Goal: Book appointment/travel/reservation

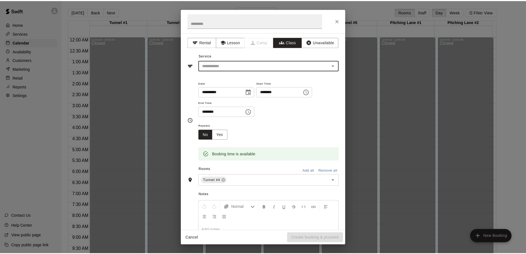
scroll to position [290, 0]
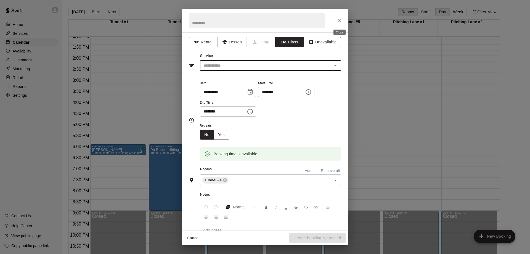
click at [338, 19] on icon "Close" at bounding box center [340, 21] width 6 height 6
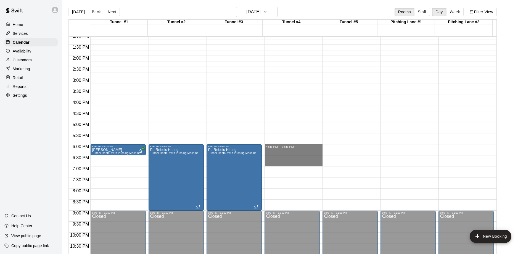
drag, startPoint x: 277, startPoint y: 147, endPoint x: 278, endPoint y: 163, distance: 16.3
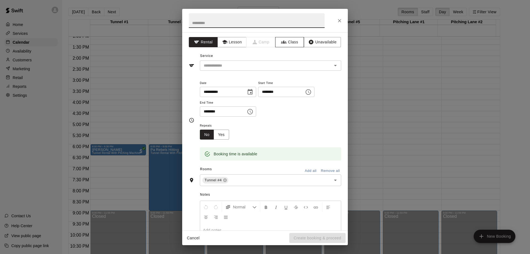
click at [285, 42] on button "Class" at bounding box center [289, 42] width 29 height 10
click at [287, 65] on input "text" at bounding box center [265, 65] width 129 height 7
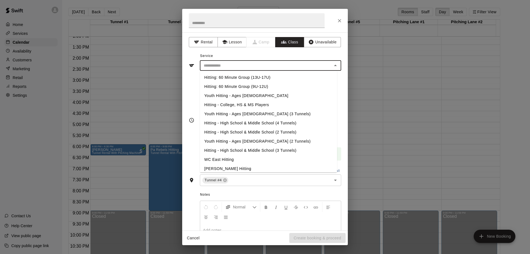
click at [236, 105] on li "Hitting - College, HS & MS Players" at bounding box center [268, 104] width 137 height 9
type input "**********"
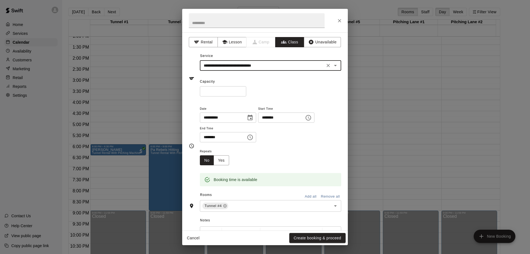
click at [246, 89] on input "*" at bounding box center [223, 91] width 46 height 10
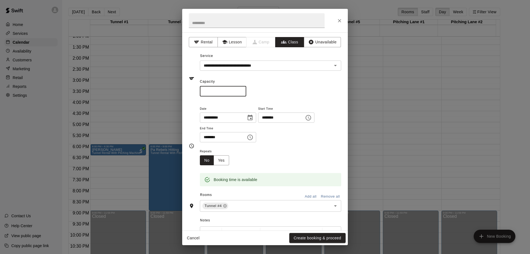
click at [246, 89] on input "*" at bounding box center [223, 91] width 46 height 10
type input "*"
click at [246, 89] on input "*" at bounding box center [223, 91] width 46 height 10
click at [224, 161] on button "Yes" at bounding box center [221, 160] width 15 height 10
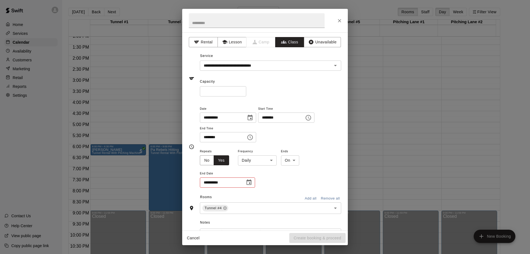
click at [262, 161] on body "Home Services Calendar Availability Customers Marketing Retail Reports Settings…" at bounding box center [265, 131] width 530 height 262
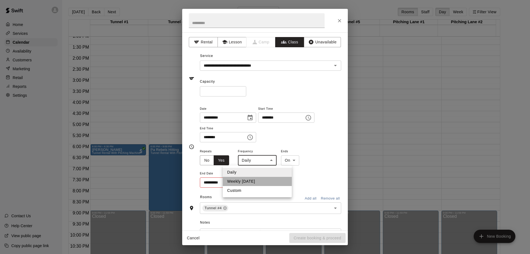
click at [250, 179] on li "Weekly [DATE]" at bounding box center [257, 181] width 69 height 9
type input "******"
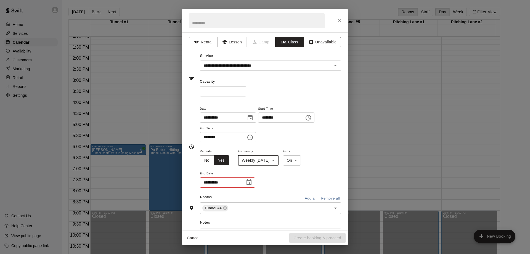
click at [248, 183] on icon "Choose date" at bounding box center [249, 182] width 7 height 7
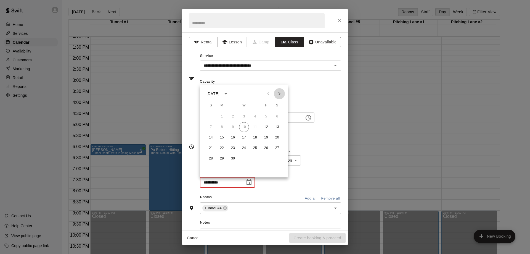
click at [280, 93] on icon "Next month" at bounding box center [279, 93] width 2 height 3
click at [267, 126] on button "10" at bounding box center [266, 127] width 10 height 10
type input "**********"
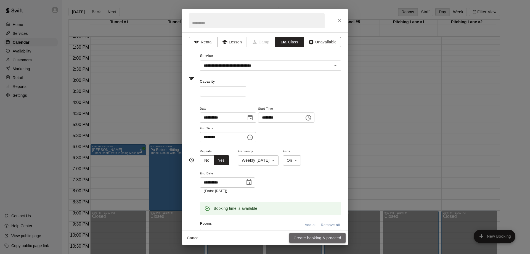
click at [306, 238] on button "Create booking & proceed" at bounding box center [317, 238] width 56 height 10
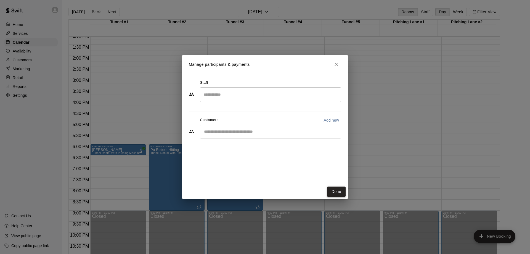
click at [337, 191] on button "Done" at bounding box center [336, 191] width 18 height 10
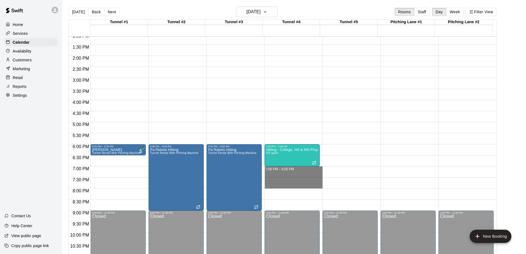
drag, startPoint x: 281, startPoint y: 169, endPoint x: 280, endPoint y: 185, distance: 16.9
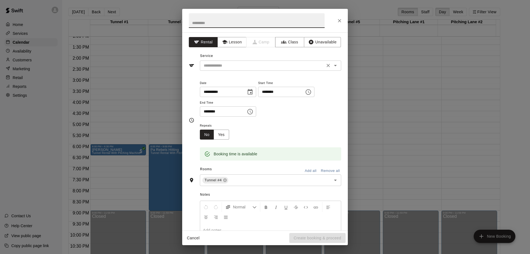
click at [288, 68] on input "text" at bounding box center [262, 65] width 122 height 7
click at [283, 44] on button "Class" at bounding box center [289, 42] width 29 height 10
click at [289, 66] on input "text" at bounding box center [265, 65] width 129 height 7
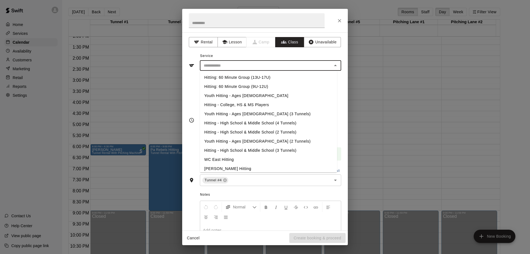
click at [247, 106] on li "Hitting - College, HS & MS Players" at bounding box center [268, 104] width 137 height 9
type input "**********"
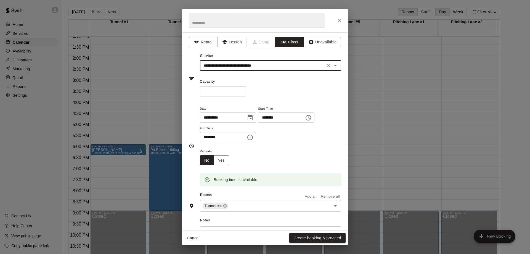
click at [246, 89] on input "*" at bounding box center [223, 91] width 46 height 10
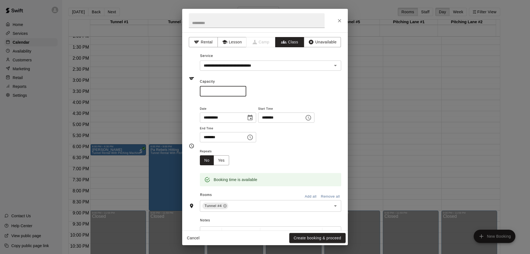
click at [246, 89] on input "*" at bounding box center [223, 91] width 46 height 10
type input "*"
click at [246, 89] on input "*" at bounding box center [223, 91] width 46 height 10
click at [219, 160] on button "Yes" at bounding box center [221, 160] width 15 height 10
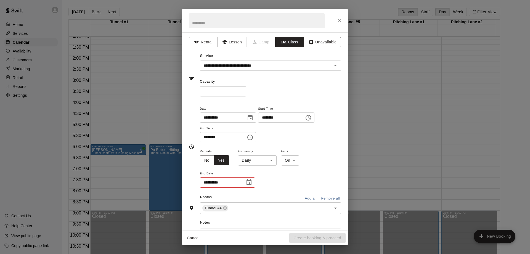
click at [264, 161] on body "Home Services Calendar Availability Customers Marketing Retail Reports Settings…" at bounding box center [265, 131] width 530 height 262
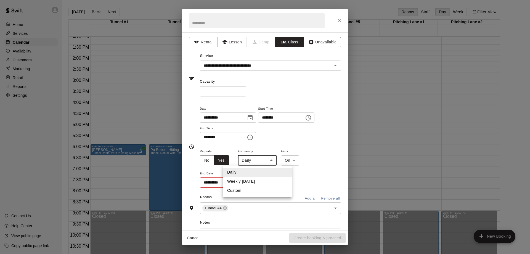
click at [250, 179] on li "Weekly [DATE]" at bounding box center [257, 181] width 69 height 9
type input "******"
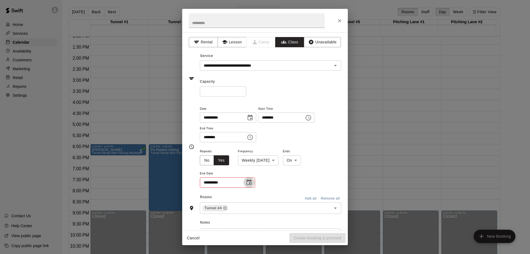
click at [248, 182] on icon "Choose date" at bounding box center [249, 182] width 7 height 7
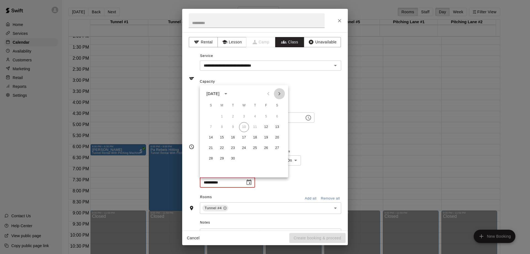
click at [279, 94] on icon "Next month" at bounding box center [279, 93] width 7 height 7
click at [265, 127] on button "10" at bounding box center [266, 127] width 10 height 10
type input "**********"
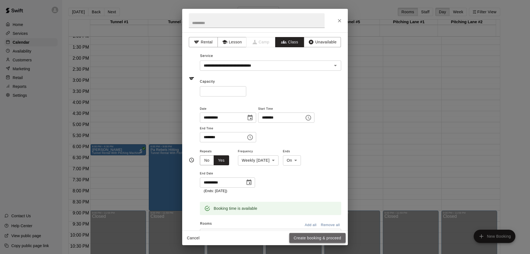
click at [308, 238] on button "Create booking & proceed" at bounding box center [317, 238] width 56 height 10
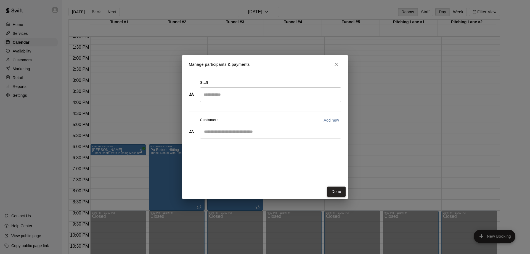
click at [335, 190] on button "Done" at bounding box center [336, 191] width 18 height 10
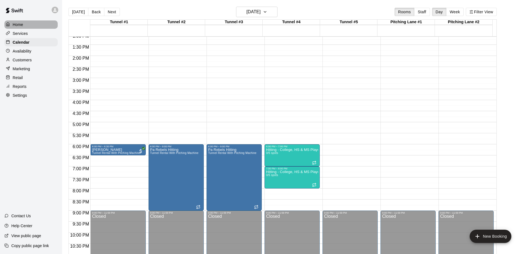
click at [23, 23] on p "Home" at bounding box center [18, 25] width 10 height 6
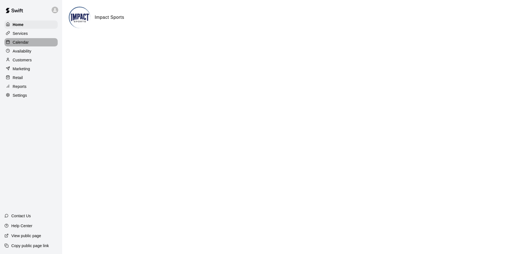
click at [23, 44] on p "Calendar" at bounding box center [21, 42] width 16 height 6
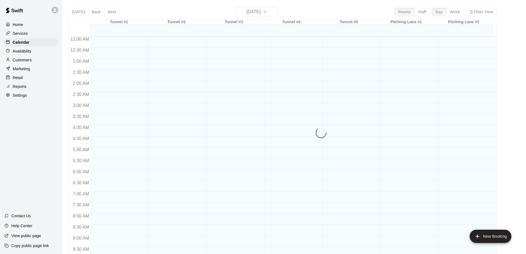
scroll to position [290, 0]
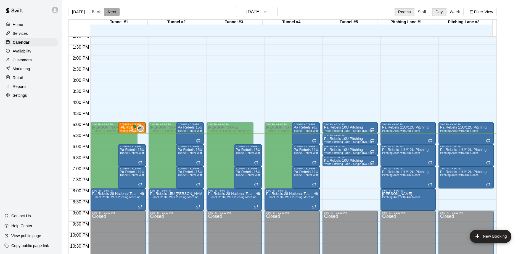
click at [110, 11] on button "Next" at bounding box center [111, 12] width 15 height 8
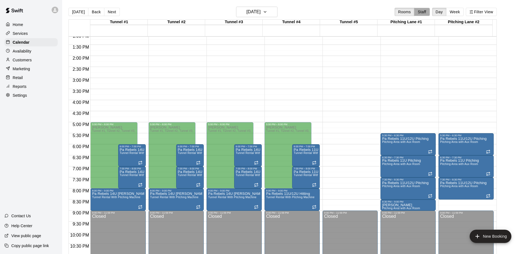
click at [426, 12] on button "Staff" at bounding box center [422, 12] width 16 height 8
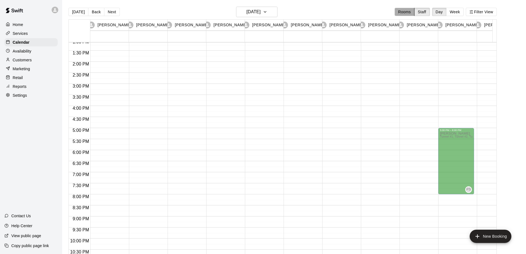
click at [409, 11] on button "Rooms" at bounding box center [404, 12] width 20 height 8
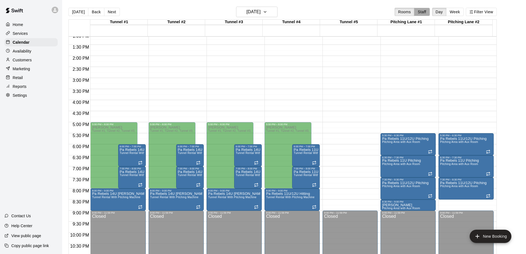
click at [424, 10] on button "Staff" at bounding box center [422, 12] width 16 height 8
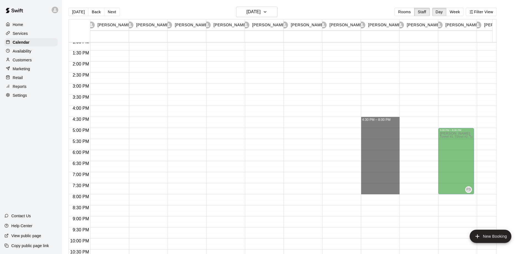
drag, startPoint x: 377, startPoint y: 117, endPoint x: 381, endPoint y: 192, distance: 74.3
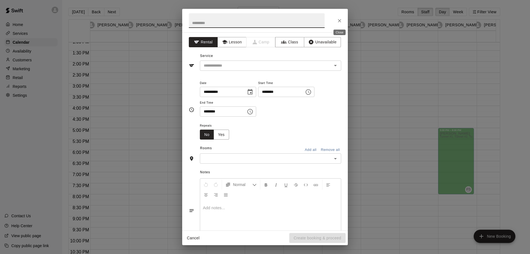
click at [339, 20] on icon "Close" at bounding box center [339, 20] width 3 height 3
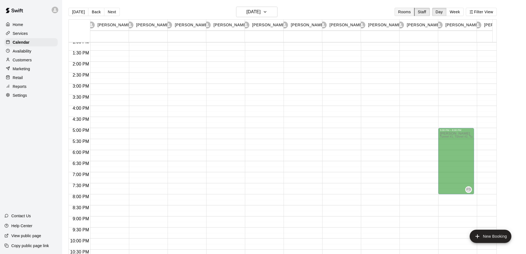
click at [409, 11] on button "Rooms" at bounding box center [404, 12] width 20 height 8
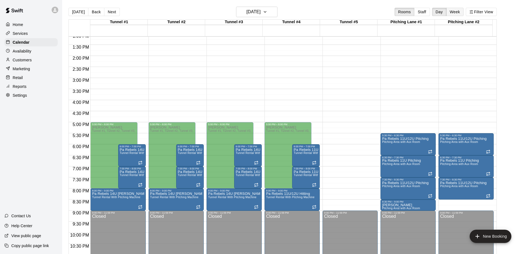
click at [458, 12] on button "Week" at bounding box center [454, 12] width 17 height 8
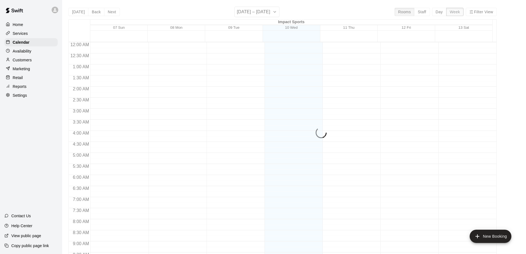
scroll to position [313, 0]
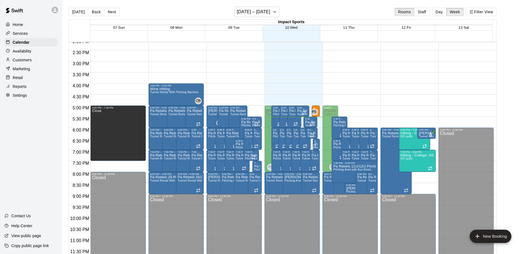
click at [440, 13] on button "Day" at bounding box center [439, 12] width 14 height 8
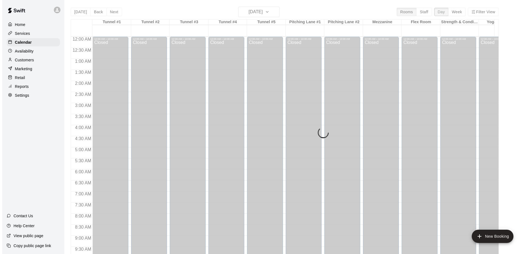
scroll to position [311, 0]
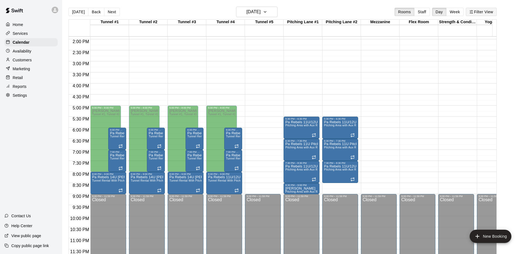
click at [477, 11] on button "Filter View" at bounding box center [481, 12] width 31 height 8
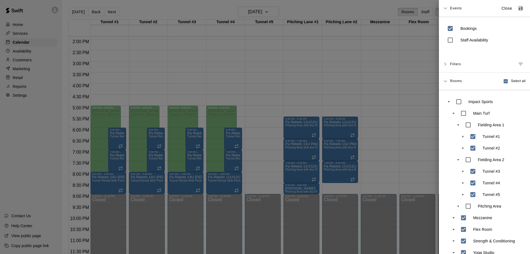
click at [405, 54] on div at bounding box center [265, 127] width 530 height 254
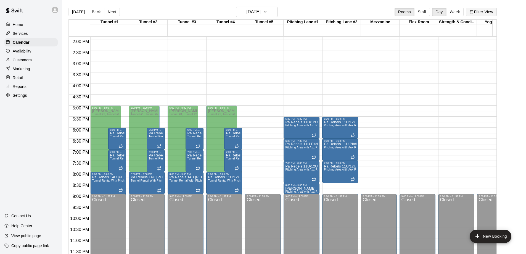
click at [482, 12] on button "Filter View" at bounding box center [481, 12] width 31 height 8
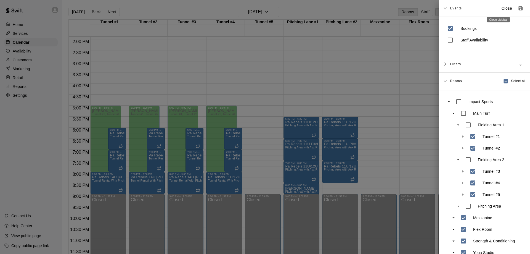
click at [501, 8] on p "Close" at bounding box center [506, 9] width 11 height 6
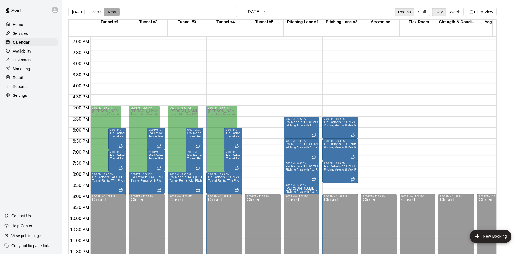
click at [113, 14] on button "Next" at bounding box center [111, 12] width 15 height 8
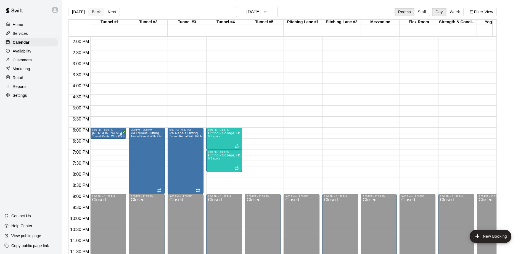
click at [95, 13] on button "Back" at bounding box center [96, 12] width 16 height 8
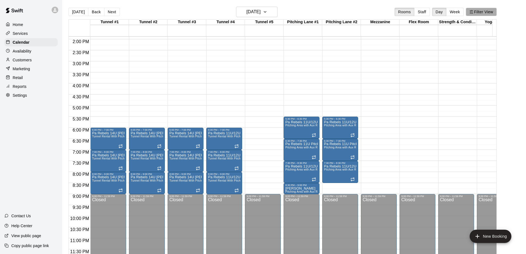
click at [479, 12] on button "Filter View" at bounding box center [481, 12] width 31 height 8
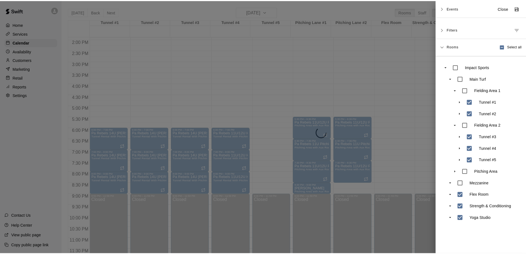
scroll to position [307, 0]
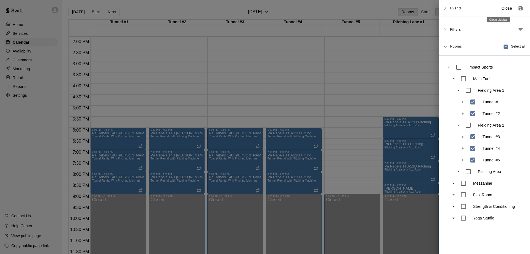
click at [501, 7] on p "Close" at bounding box center [506, 9] width 11 height 6
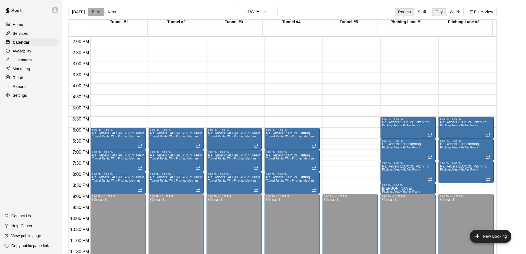
click at [92, 11] on button "Back" at bounding box center [96, 12] width 16 height 8
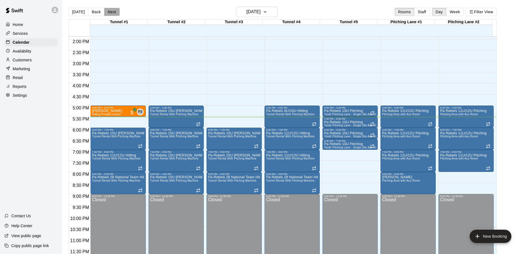
click at [110, 13] on button "Next" at bounding box center [111, 12] width 15 height 8
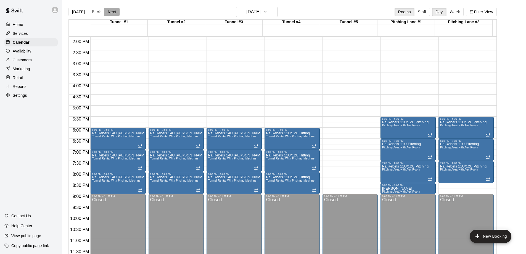
click at [110, 13] on button "Next" at bounding box center [111, 12] width 15 height 8
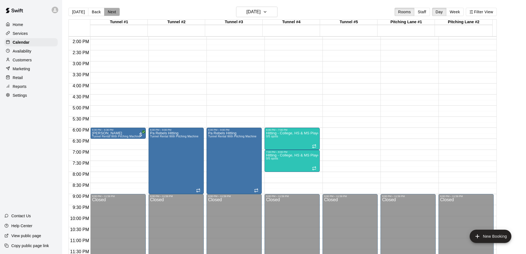
click at [110, 13] on button "Next" at bounding box center [111, 12] width 15 height 8
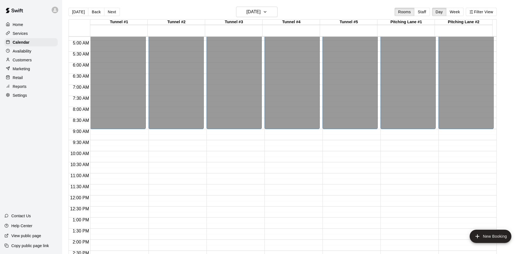
scroll to position [86, 0]
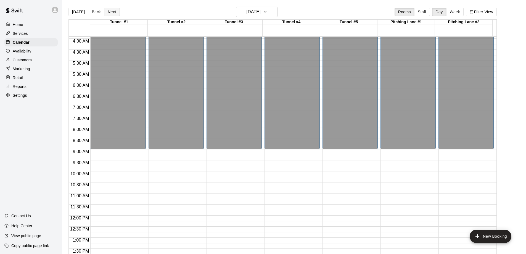
click at [109, 13] on button "Next" at bounding box center [111, 12] width 15 height 8
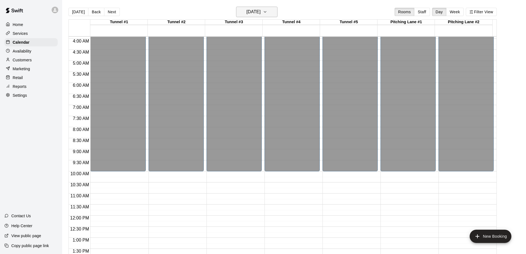
click at [267, 12] on icon "button" at bounding box center [265, 12] width 4 height 7
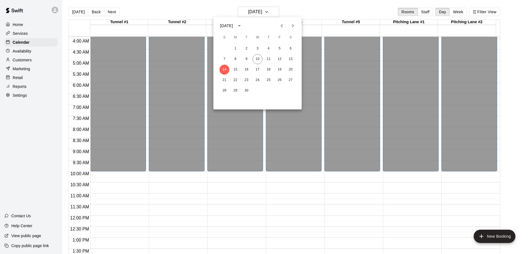
click at [292, 23] on icon "Next month" at bounding box center [292, 25] width 7 height 7
click at [269, 69] on button "16" at bounding box center [269, 70] width 10 height 10
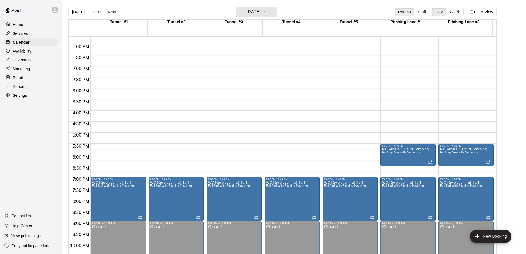
scroll to position [307, 0]
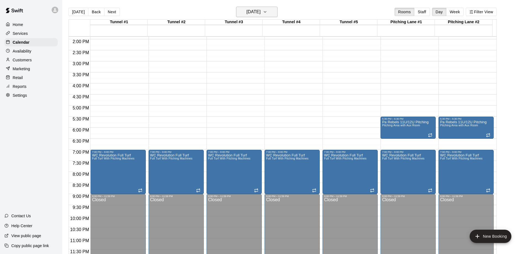
click at [267, 11] on icon "button" at bounding box center [265, 12] width 4 height 7
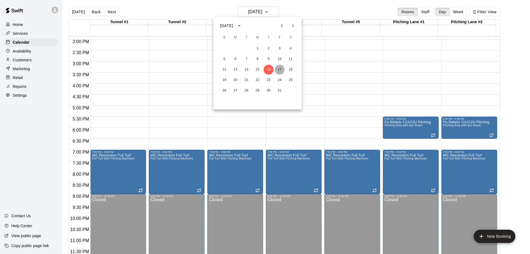
click at [279, 69] on button "17" at bounding box center [280, 70] width 10 height 10
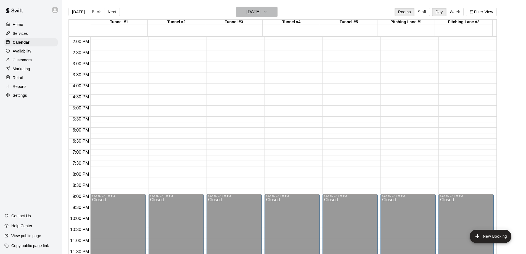
click at [267, 12] on icon "button" at bounding box center [265, 12] width 4 height 7
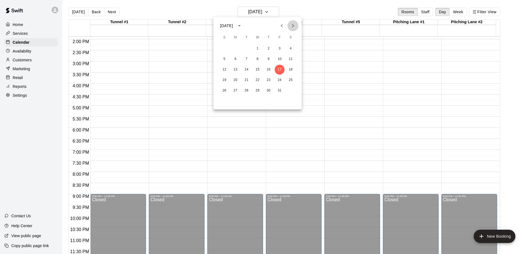
click at [293, 26] on icon "Next month" at bounding box center [292, 25] width 7 height 7
click at [224, 60] on button "2" at bounding box center [224, 59] width 10 height 10
